Goal: Task Accomplishment & Management: Manage account settings

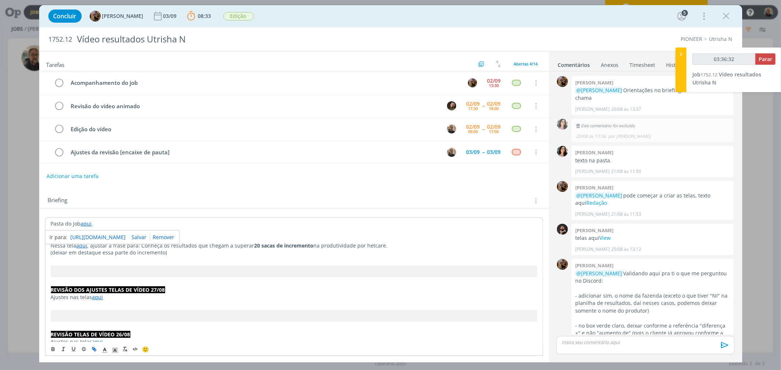
scroll to position [364, 0]
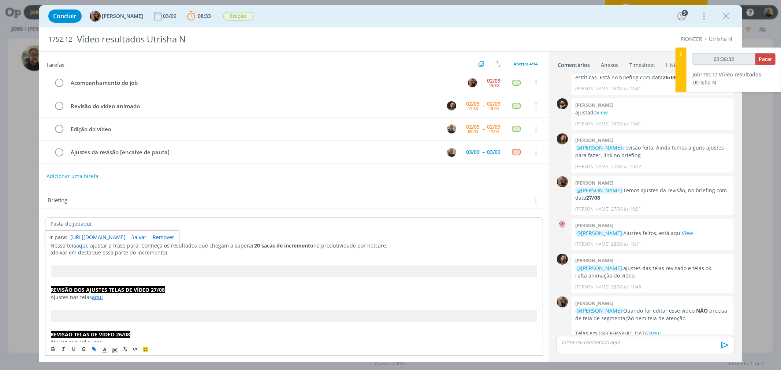
type input "03:36:33"
click at [764, 57] on span "Parar" at bounding box center [765, 59] width 14 height 7
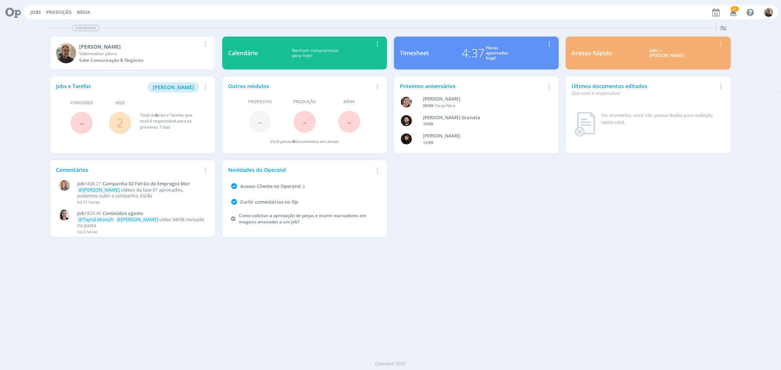
click at [122, 123] on link "2" at bounding box center [120, 123] width 7 height 16
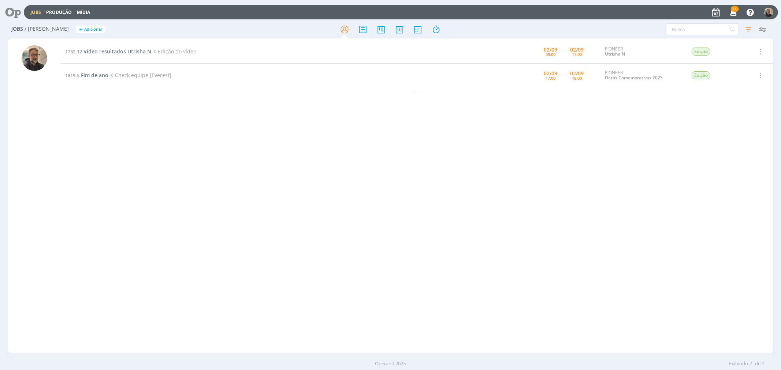
click at [130, 52] on span "Vídeo resultados Utrisha N" at bounding box center [117, 51] width 68 height 7
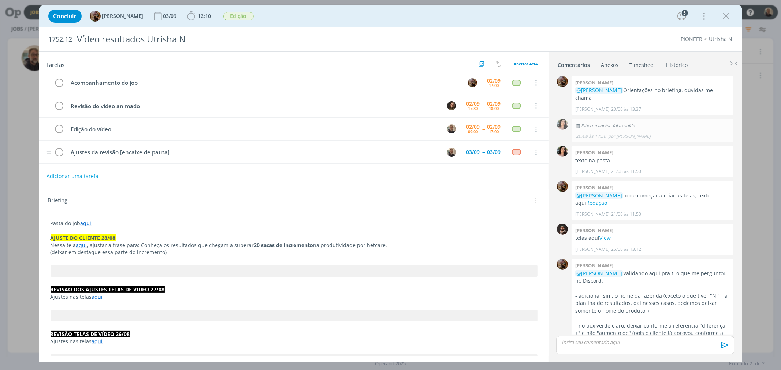
scroll to position [524, 0]
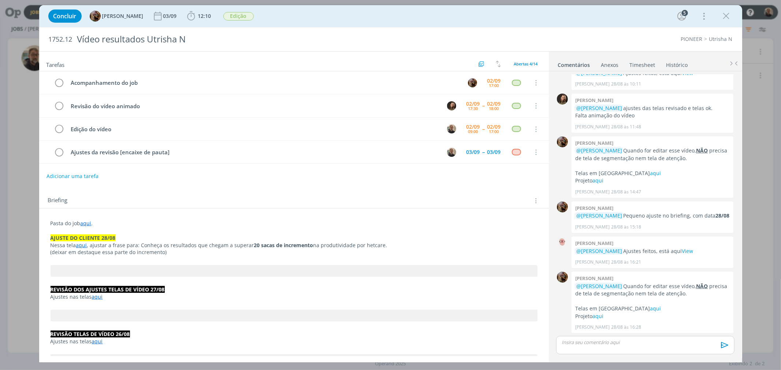
click at [640, 71] on ul "Comentários Anexos 0 Timesheet Histórico" at bounding box center [645, 62] width 193 height 20
click at [642, 64] on link "Timesheet" at bounding box center [642, 63] width 26 height 11
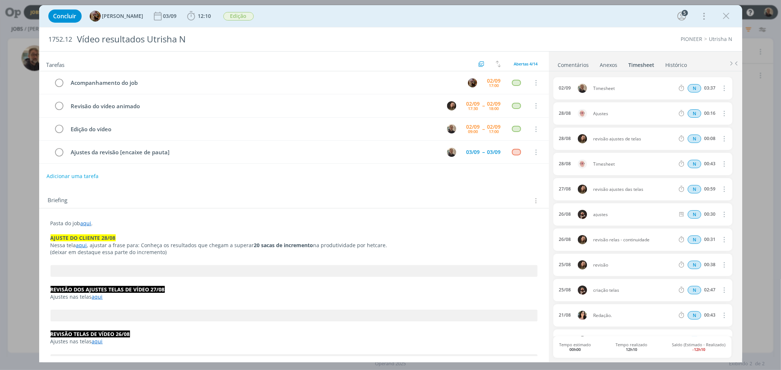
click at [702, 87] on icon "dialog" at bounding box center [724, 88] width 8 height 9
click at [687, 111] on link "Editar" at bounding box center [703, 113] width 58 height 12
click at [617, 91] on div "Timesheet" at bounding box center [613, 89] width 40 height 8
drag, startPoint x: 619, startPoint y: 90, endPoint x: 575, endPoint y: 90, distance: 43.9
click at [575, 90] on div "02/09 13:53 Timesheet Selecione a tarefa N 03:37" at bounding box center [642, 88] width 179 height 22
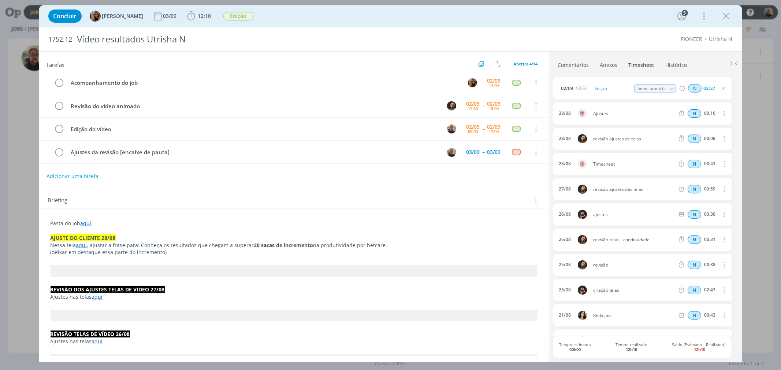
click at [669, 87] on icon "dialog" at bounding box center [671, 88] width 5 height 5
click at [658, 141] on div "Edição do vídeo - [PERSON_NAME]" at bounding box center [661, 142] width 44 height 6
type input "Edição do vídeo"
click at [702, 61] on ul "Comentários Anexos 0 Timesheet Histórico" at bounding box center [645, 62] width 193 height 20
click at [210, 14] on span "12:10" at bounding box center [204, 15] width 13 height 7
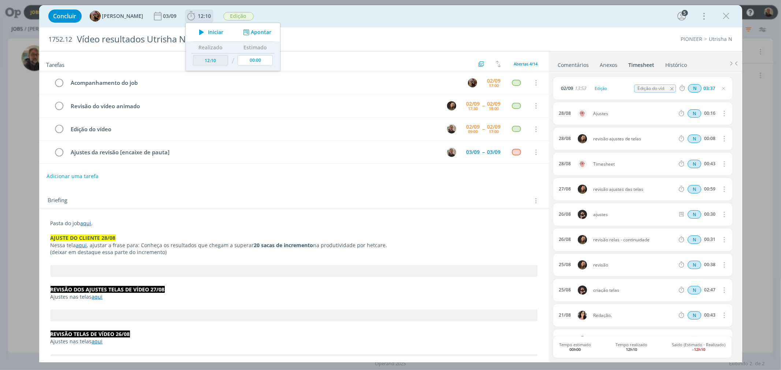
click at [218, 30] on span "Iniciar" at bounding box center [215, 32] width 15 height 5
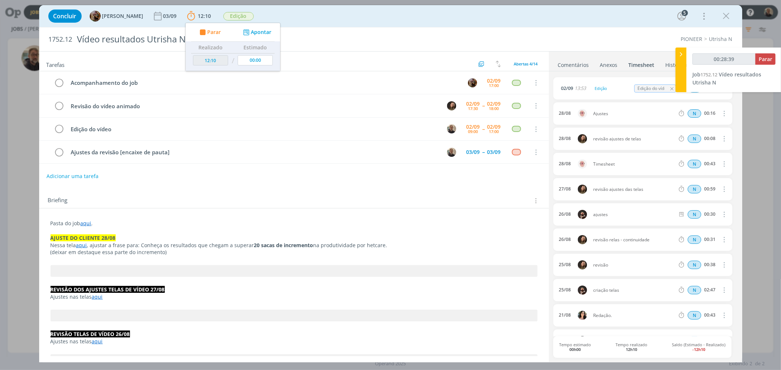
type input "00:29:39"
